Goal: Transaction & Acquisition: Subscribe to service/newsletter

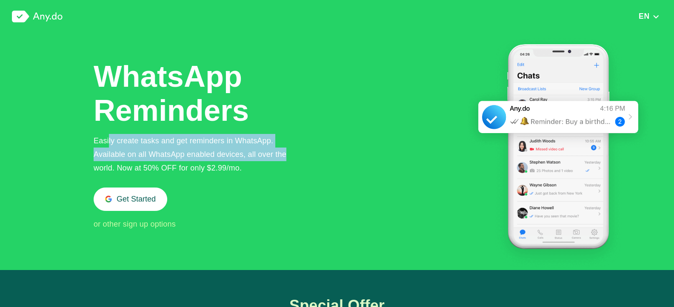
drag, startPoint x: 109, startPoint y: 140, endPoint x: 294, endPoint y: 149, distance: 184.5
click at [294, 149] on div "Easily create tasks and get reminders in WhatsApp. Available on all WhatsApp en…" at bounding box center [197, 154] width 207 height 41
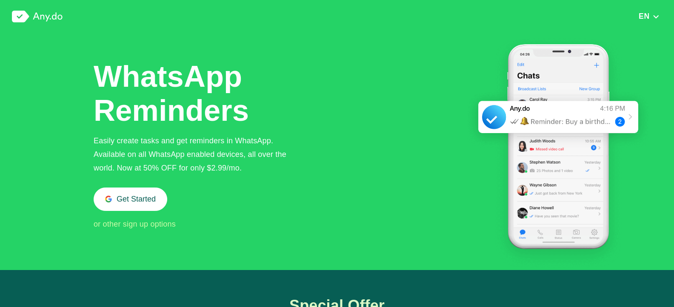
click at [338, 150] on div "WhatsApp Reminders Easily create tasks and get reminders in WhatsApp. Available…" at bounding box center [372, 151] width 556 height 237
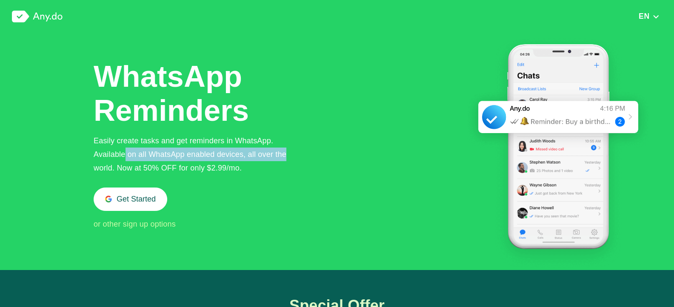
drag, startPoint x: 125, startPoint y: 153, endPoint x: 303, endPoint y: 153, distance: 177.9
click at [303, 153] on div "WhatsApp Reminders Easily create tasks and get reminders in WhatsApp. Available…" at bounding box center [372, 151] width 556 height 237
click at [309, 156] on div "WhatsApp Reminders Easily create tasks and get reminders in WhatsApp. Available…" at bounding box center [372, 151] width 556 height 237
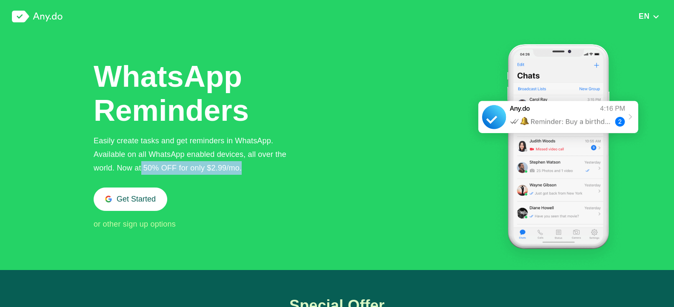
drag, startPoint x: 142, startPoint y: 168, endPoint x: 250, endPoint y: 169, distance: 108.5
click at [250, 169] on div "Easily create tasks and get reminders in WhatsApp. Available on all WhatsApp en…" at bounding box center [197, 154] width 207 height 41
click at [262, 171] on div "Easily create tasks and get reminders in WhatsApp. Available on all WhatsApp en…" at bounding box center [197, 154] width 207 height 41
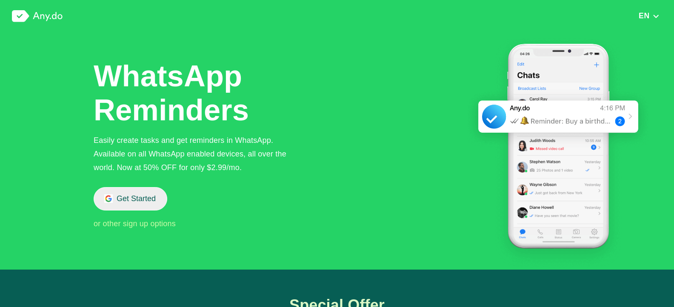
click at [144, 198] on button "Get Started" at bounding box center [131, 198] width 74 height 23
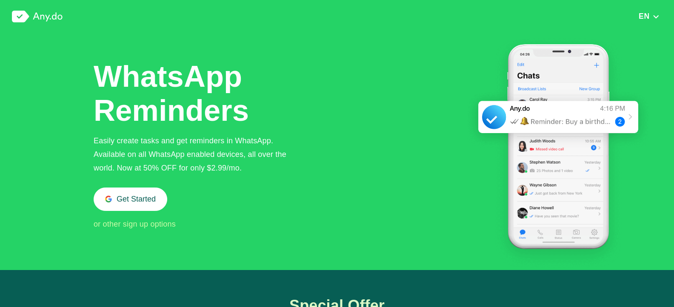
scroll to position [1088, 0]
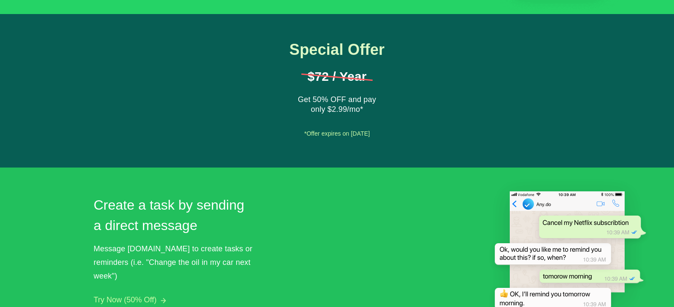
scroll to position [256, 0]
click at [354, 102] on div "Get 50% OFF and pay only $2.99/mo*" at bounding box center [336, 105] width 85 height 20
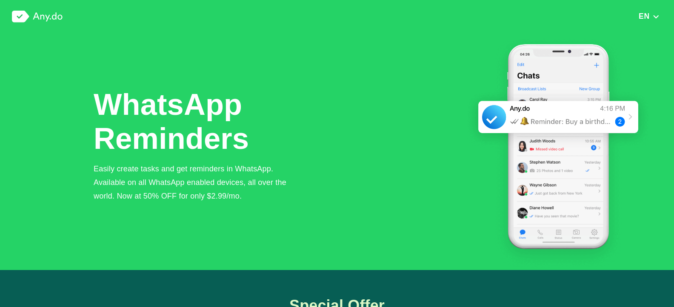
scroll to position [0, 0]
